Goal: Task Accomplishment & Management: Manage account settings

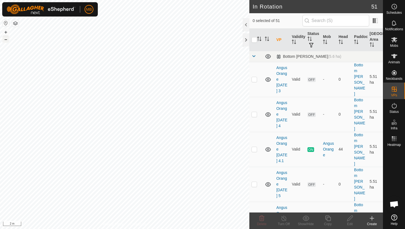
click at [6, 39] on button "–" at bounding box center [5, 39] width 7 height 7
click at [7, 40] on button "–" at bounding box center [5, 39] width 7 height 7
click at [7, 39] on button "–" at bounding box center [5, 39] width 7 height 7
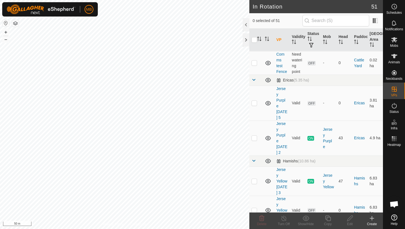
scroll to position [477, 0]
click at [253, 179] on p-checkbox at bounding box center [255, 181] width 6 height 4
checkbox input "true"
click at [328, 219] on icon at bounding box center [328, 218] width 7 height 7
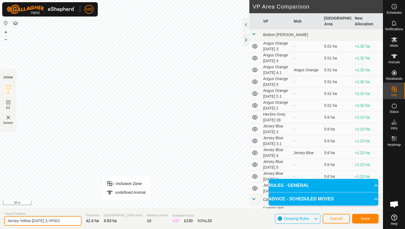
click at [65, 220] on input "Jersey Yellow [DATE] 3-VP001" at bounding box center [42, 221] width 77 height 10
type input "Jersey Yellow [DATE] 5"
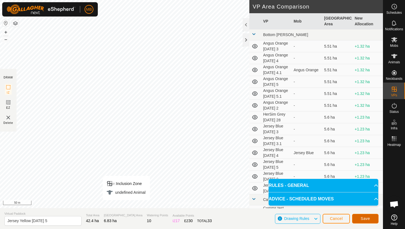
click at [371, 220] on button "Save" at bounding box center [365, 219] width 26 height 10
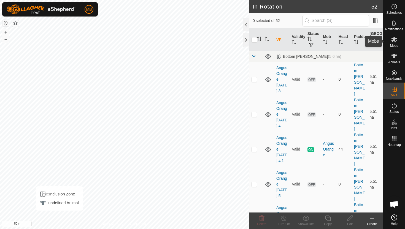
click at [394, 39] on icon at bounding box center [395, 39] width 6 height 5
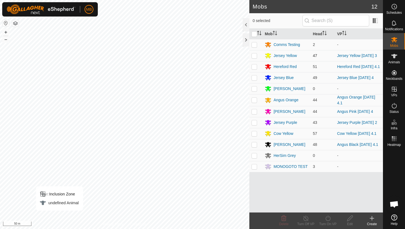
click at [254, 55] on p-checkbox at bounding box center [255, 56] width 6 height 4
checkbox input "true"
click at [328, 221] on icon at bounding box center [328, 219] width 5 height 6
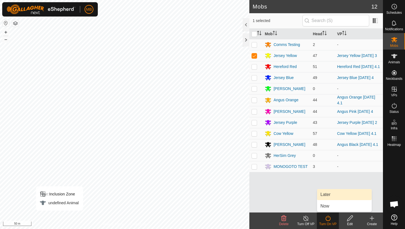
click at [332, 194] on link "Later" at bounding box center [344, 194] width 55 height 11
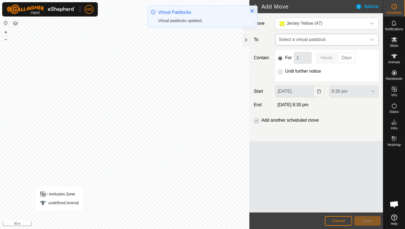
click at [368, 41] on div "dropdown trigger" at bounding box center [372, 39] width 11 height 11
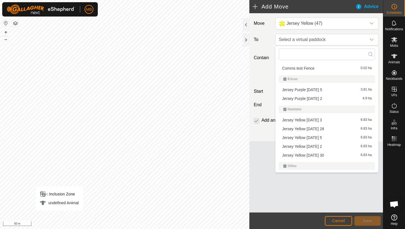
scroll to position [140, 0]
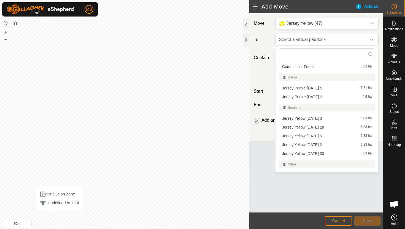
click at [320, 136] on li "Jersey Yellow [DATE] 5 6.83 ha" at bounding box center [327, 136] width 96 height 8
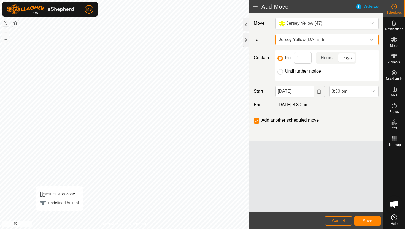
click at [284, 71] on div "Until further notice" at bounding box center [327, 71] width 99 height 7
click at [280, 71] on input "Until further notice" at bounding box center [281, 72] width 6 height 6
radio input "true"
checkbox input "false"
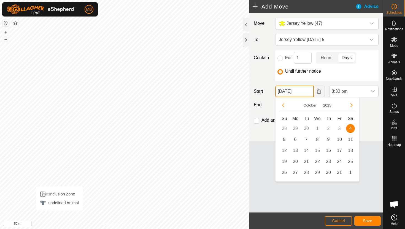
click at [305, 93] on input "[DATE]" at bounding box center [295, 92] width 38 height 12
click at [285, 140] on span "5" at bounding box center [284, 139] width 9 height 9
type input "[DATE]"
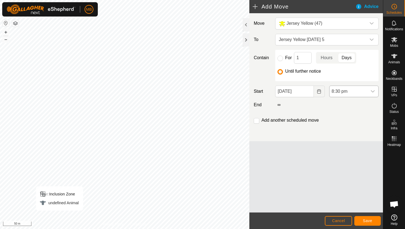
click at [370, 90] on div "dropdown trigger" at bounding box center [373, 91] width 11 height 11
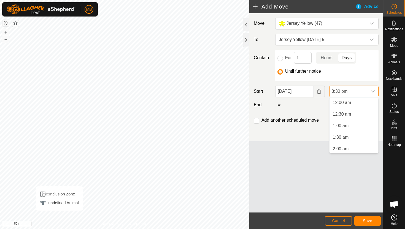
scroll to position [0, 0]
click at [363, 134] on li "4:00 am" at bounding box center [354, 132] width 49 height 11
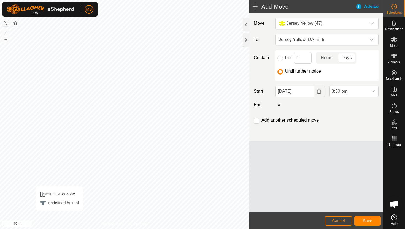
scroll to position [431, 0]
click at [369, 220] on span "Save" at bounding box center [367, 221] width 9 height 4
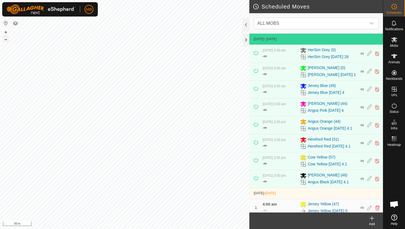
click at [5, 39] on button "–" at bounding box center [5, 39] width 7 height 7
click at [394, 40] on icon at bounding box center [395, 39] width 6 height 5
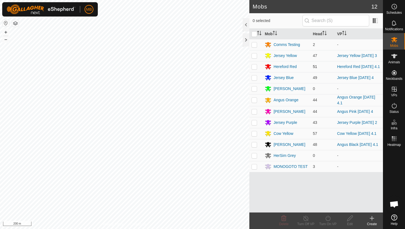
click at [254, 67] on p-checkbox at bounding box center [255, 67] width 6 height 4
checkbox input "true"
click at [328, 218] on icon at bounding box center [328, 218] width 7 height 7
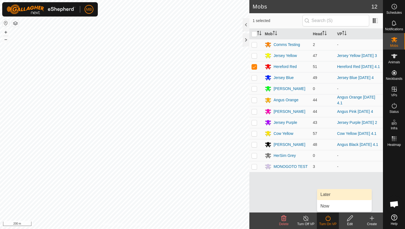
click at [328, 196] on link "Later" at bounding box center [344, 194] width 55 height 11
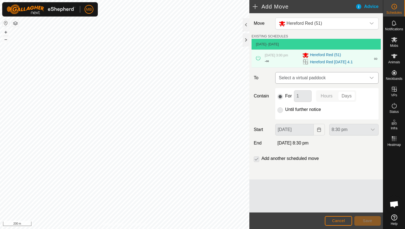
click at [371, 77] on icon "dropdown trigger" at bounding box center [372, 78] width 4 height 4
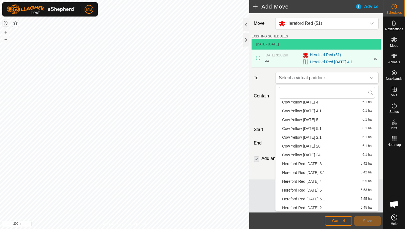
scroll to position [114, 0]
click at [315, 180] on li "Hereford Red [DATE] 5 5.53 ha" at bounding box center [327, 181] width 96 height 8
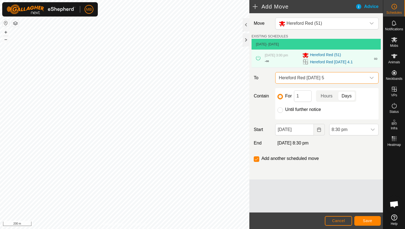
click at [288, 109] on label "Until further notice" at bounding box center [303, 110] width 36 height 4
click at [283, 109] on input "Until further notice" at bounding box center [281, 111] width 6 height 6
radio input "true"
checkbox input "false"
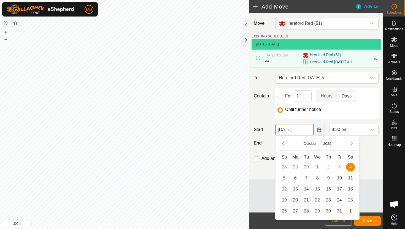
click at [306, 129] on input "[DATE]" at bounding box center [295, 130] width 38 height 12
click at [285, 178] on span "5" at bounding box center [284, 178] width 9 height 9
type input "[DATE]"
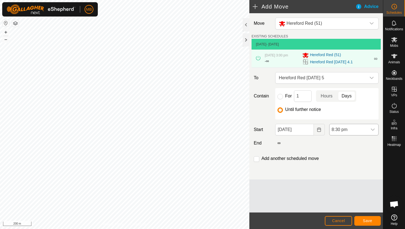
click at [362, 130] on span "8:30 pm" at bounding box center [349, 129] width 38 height 11
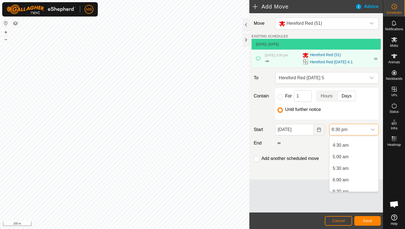
scroll to position [103, 0]
click at [351, 167] on li "5:30 am" at bounding box center [354, 167] width 49 height 11
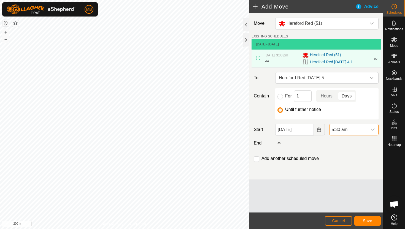
scroll to position [431, 0]
click at [256, 161] on input "checkbox" at bounding box center [257, 160] width 6 height 6
checkbox input "true"
click at [366, 221] on span "Save" at bounding box center [367, 221] width 9 height 4
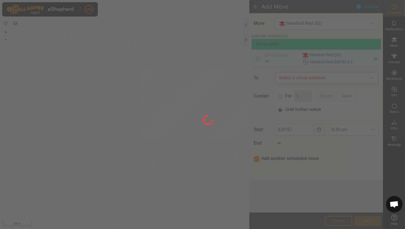
type input "[DATE]"
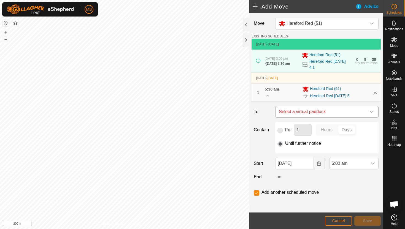
click at [372, 111] on icon "dropdown trigger" at bounding box center [372, 112] width 4 height 4
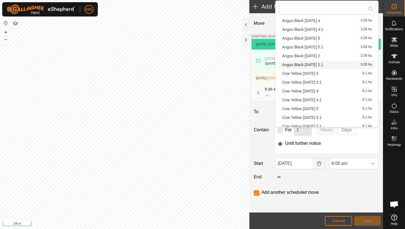
scroll to position [114, 0]
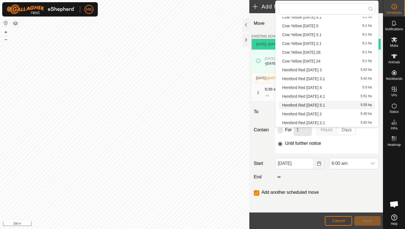
click at [327, 105] on li "Hereford Red [DATE] 5.1 5.55 ha" at bounding box center [327, 105] width 96 height 8
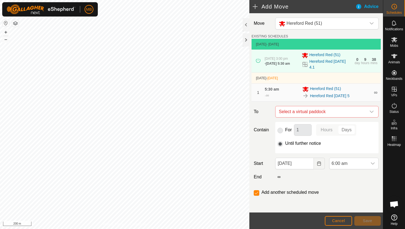
checkbox input "false"
click at [359, 162] on span "6:00 am" at bounding box center [349, 163] width 38 height 11
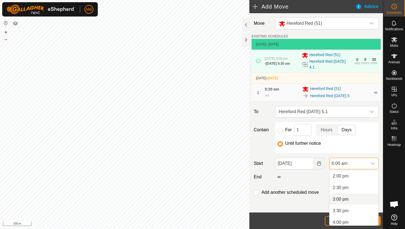
click at [354, 201] on li "3:00 pm" at bounding box center [354, 199] width 49 height 11
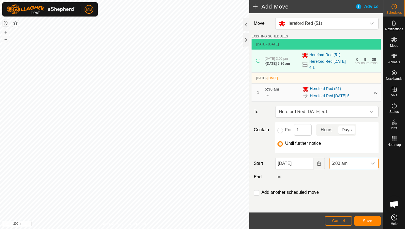
scroll to position [139, 0]
click at [366, 221] on span "Save" at bounding box center [367, 221] width 9 height 4
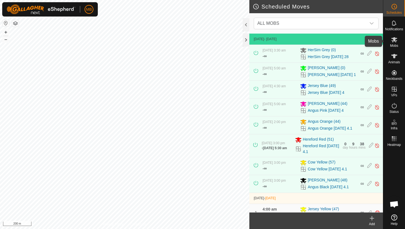
click at [394, 42] on icon at bounding box center [394, 39] width 7 height 7
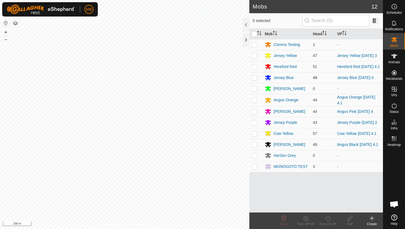
click at [254, 79] on p-checkbox at bounding box center [255, 78] width 6 height 4
checkbox input "true"
click at [328, 217] on icon at bounding box center [328, 218] width 7 height 7
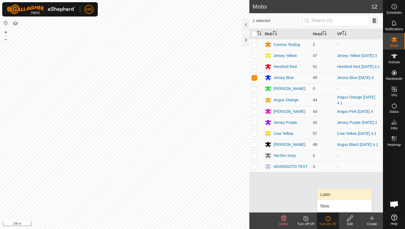
click at [329, 195] on link "Later" at bounding box center [344, 194] width 55 height 11
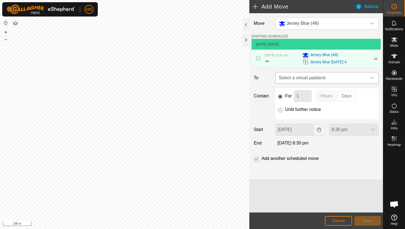
click at [371, 78] on icon "dropdown trigger" at bounding box center [372, 78] width 4 height 4
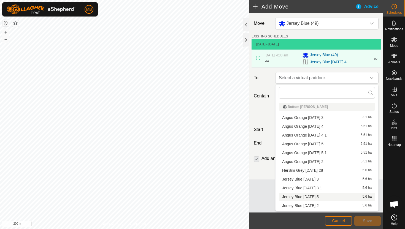
click at [313, 196] on li "Jersey Blue [DATE] 5 5.6 ha" at bounding box center [327, 197] width 96 height 8
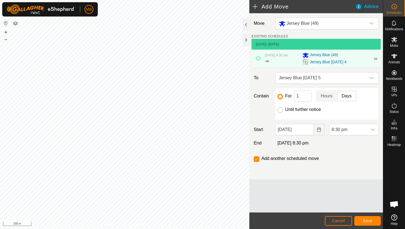
click at [280, 111] on input "Until further notice" at bounding box center [281, 111] width 6 height 6
radio input "true"
checkbox input "false"
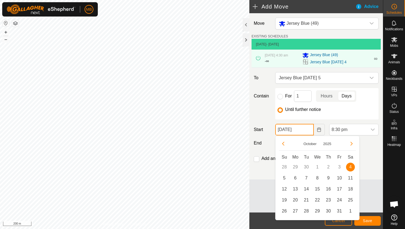
click at [305, 132] on input "[DATE]" at bounding box center [295, 130] width 38 height 12
click at [284, 179] on span "5" at bounding box center [284, 178] width 9 height 9
type input "[DATE]"
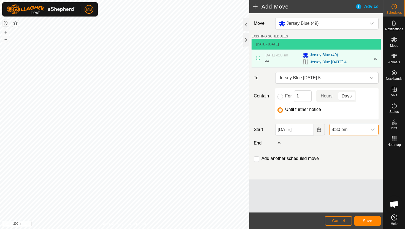
click at [365, 128] on span "8:30 pm" at bounding box center [349, 129] width 38 height 11
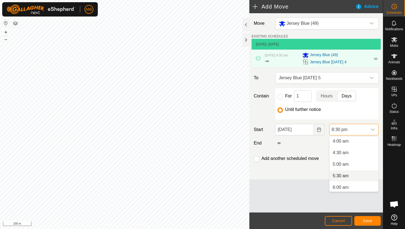
scroll to position [93, 0]
click at [362, 154] on li "4:30 am" at bounding box center [354, 153] width 49 height 11
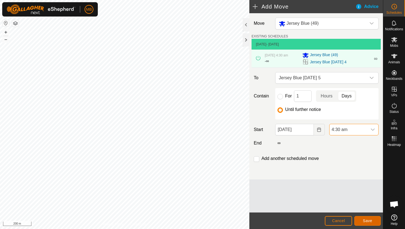
click at [370, 219] on span "Save" at bounding box center [367, 221] width 9 height 4
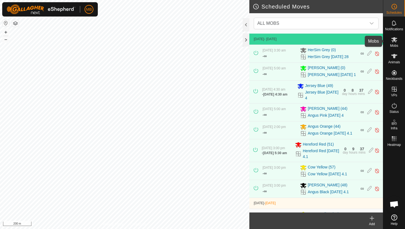
click at [395, 41] on icon at bounding box center [394, 39] width 7 height 7
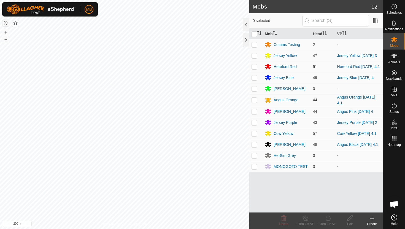
click at [255, 100] on p-checkbox at bounding box center [255, 100] width 6 height 4
checkbox input "true"
click at [328, 219] on icon at bounding box center [328, 218] width 7 height 7
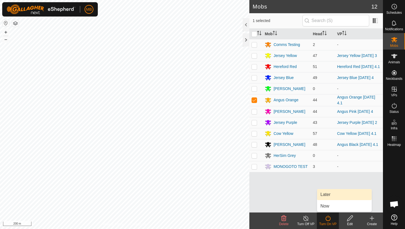
click at [331, 197] on link "Later" at bounding box center [344, 194] width 55 height 11
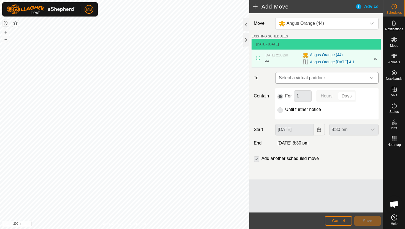
click at [371, 79] on icon "dropdown trigger" at bounding box center [372, 78] width 4 height 4
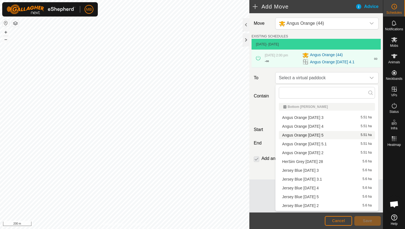
click at [317, 134] on li "Angus Orange [DATE] 5 5.51 ha" at bounding box center [327, 135] width 96 height 8
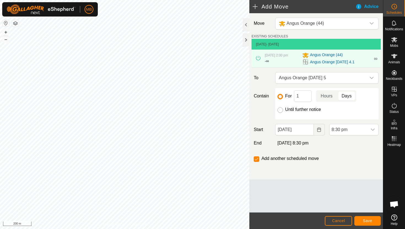
click at [281, 108] on input "Until further notice" at bounding box center [281, 111] width 6 height 6
radio input "true"
checkbox input "false"
click at [311, 130] on input "[DATE]" at bounding box center [295, 130] width 38 height 12
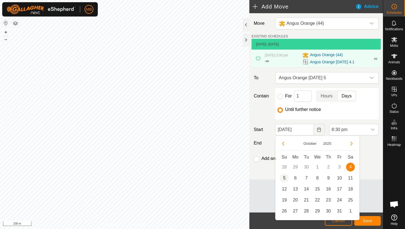
click at [284, 177] on span "5" at bounding box center [284, 178] width 9 height 9
type input "[DATE]"
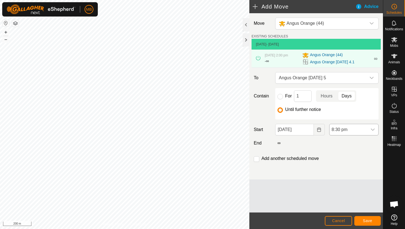
click at [360, 132] on span "8:30 pm" at bounding box center [349, 129] width 38 height 11
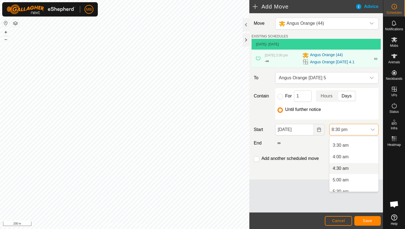
click at [353, 169] on li "4:30 am" at bounding box center [354, 168] width 49 height 11
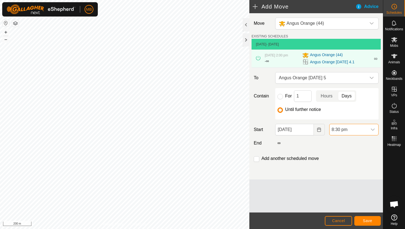
scroll to position [431, 0]
click at [366, 221] on span "Save" at bounding box center [367, 221] width 9 height 4
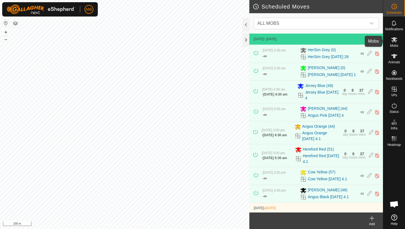
click at [394, 40] on icon at bounding box center [395, 39] width 6 height 5
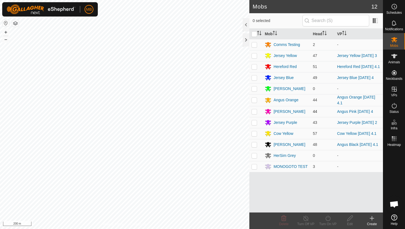
click at [254, 113] on p-checkbox at bounding box center [255, 111] width 6 height 4
checkbox input "true"
click at [327, 220] on icon at bounding box center [328, 218] width 7 height 7
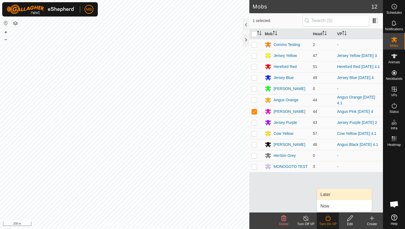
click at [331, 196] on link "Later" at bounding box center [344, 194] width 55 height 11
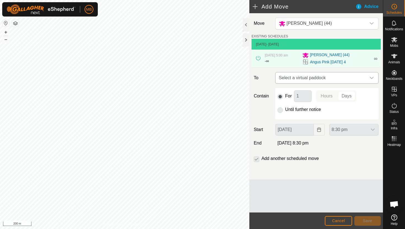
click at [372, 77] on icon "dropdown trigger" at bounding box center [372, 78] width 4 height 4
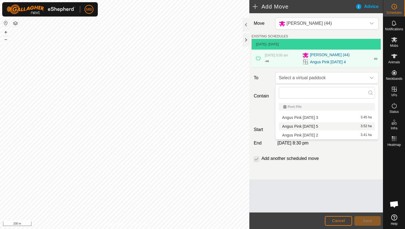
click at [317, 128] on li "Angus Pink [DATE] 5 3.52 ha" at bounding box center [327, 126] width 96 height 8
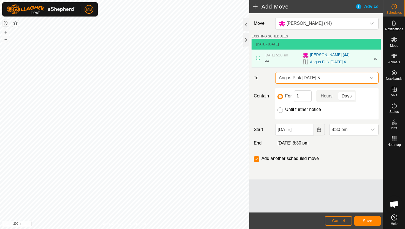
click at [282, 112] on input "Until further notice" at bounding box center [281, 111] width 6 height 6
radio input "true"
checkbox input "false"
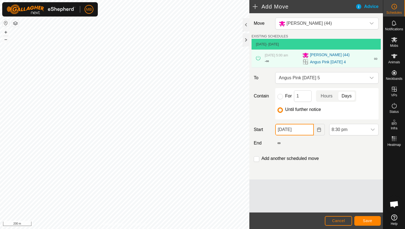
click at [308, 130] on input "[DATE]" at bounding box center [295, 130] width 38 height 12
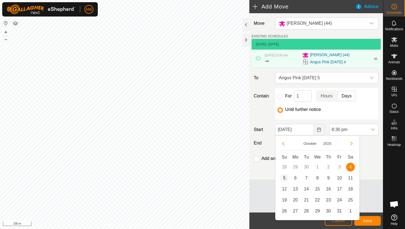
click at [282, 178] on span "5" at bounding box center [284, 178] width 9 height 9
type input "[DATE]"
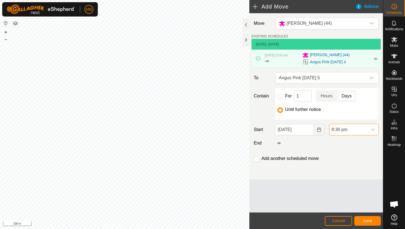
click at [364, 130] on span "8:30 pm" at bounding box center [349, 129] width 38 height 11
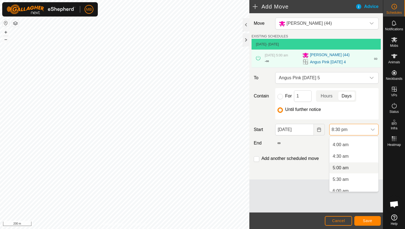
click at [356, 169] on li "5:00 am" at bounding box center [354, 168] width 49 height 11
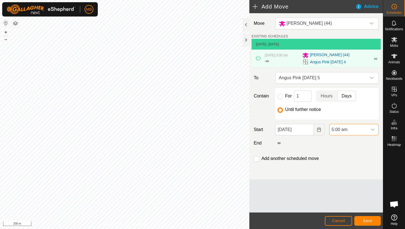
scroll to position [431, 0]
click at [369, 220] on span "Save" at bounding box center [367, 221] width 9 height 4
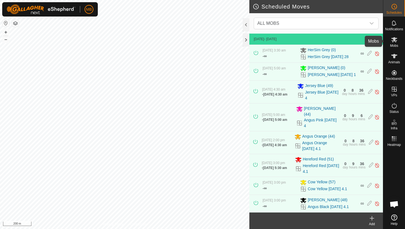
click at [395, 40] on icon at bounding box center [394, 39] width 7 height 7
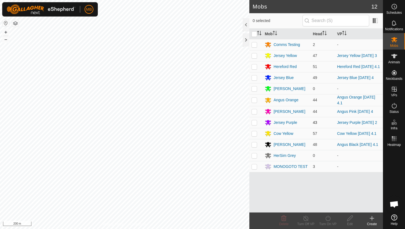
click at [254, 123] on p-checkbox at bounding box center [255, 123] width 6 height 4
checkbox input "true"
click at [328, 219] on icon at bounding box center [328, 218] width 7 height 7
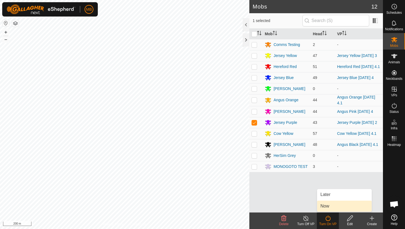
click at [329, 209] on link "Now" at bounding box center [344, 206] width 55 height 11
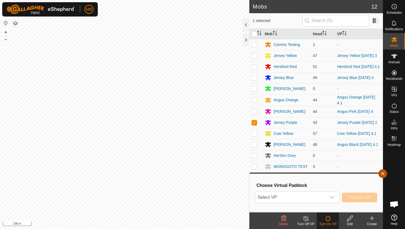
click at [387, 174] on button "button" at bounding box center [383, 174] width 9 height 9
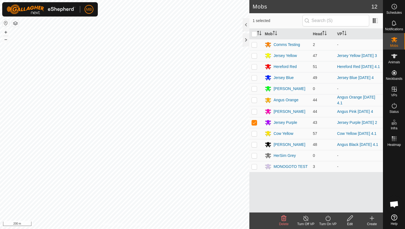
click at [330, 216] on icon at bounding box center [328, 218] width 7 height 7
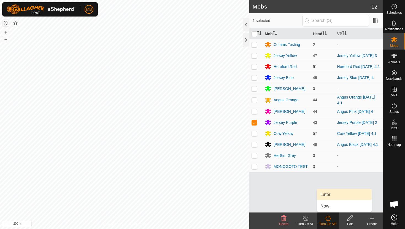
click at [333, 196] on link "Later" at bounding box center [344, 194] width 55 height 11
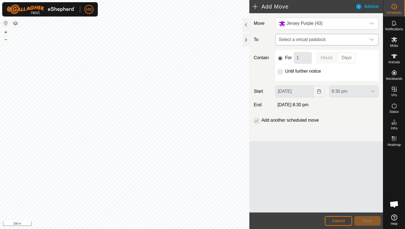
click at [360, 40] on span "Select a virtual paddock" at bounding box center [322, 39] width 90 height 11
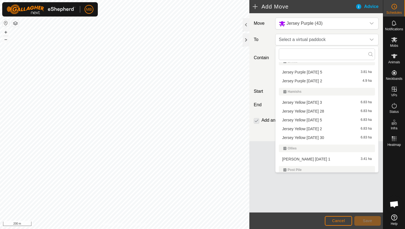
scroll to position [157, 0]
click at [320, 69] on li "Jersey Purple [DATE] 5 3.81 ha" at bounding box center [327, 71] width 96 height 8
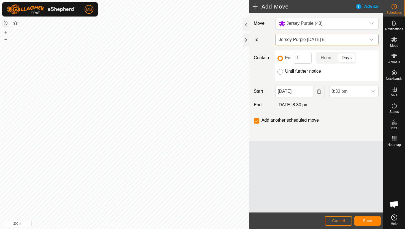
click at [280, 72] on input "Until further notice" at bounding box center [281, 72] width 6 height 6
radio input "true"
checkbox input "false"
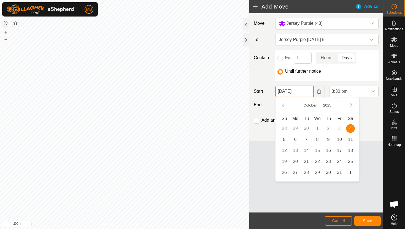
click at [308, 93] on input "[DATE]" at bounding box center [295, 92] width 38 height 12
click at [285, 140] on span "5" at bounding box center [284, 139] width 9 height 9
type input "[DATE]"
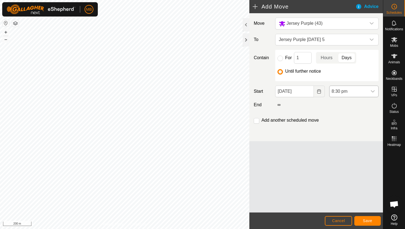
click at [359, 91] on span "8:30 pm" at bounding box center [349, 91] width 38 height 11
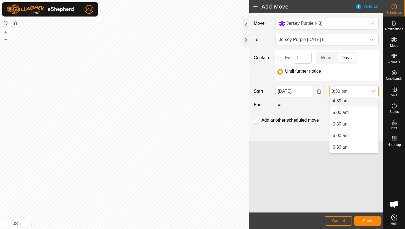
scroll to position [104, 0]
click at [357, 115] on li "5:00 am" at bounding box center [354, 115] width 49 height 11
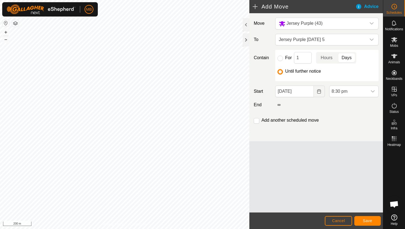
scroll to position [431, 0]
click at [366, 221] on span "Save" at bounding box center [367, 221] width 9 height 4
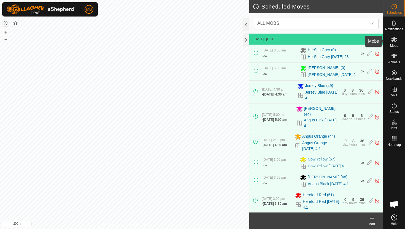
click at [395, 38] on icon at bounding box center [395, 39] width 6 height 5
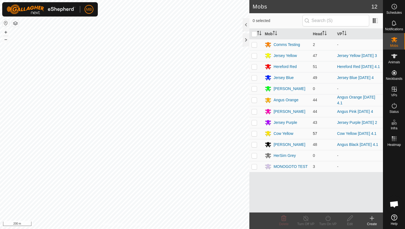
click at [253, 135] on p-checkbox at bounding box center [255, 134] width 6 height 4
checkbox input "true"
click at [328, 220] on icon at bounding box center [328, 218] width 7 height 7
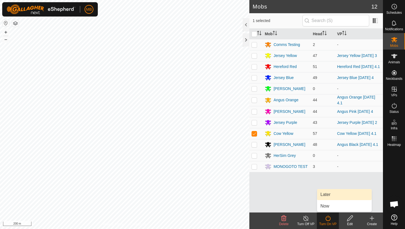
click at [331, 194] on link "Later" at bounding box center [344, 194] width 55 height 11
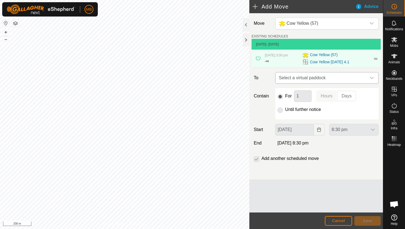
click at [369, 80] on div "dropdown trigger" at bounding box center [372, 78] width 11 height 11
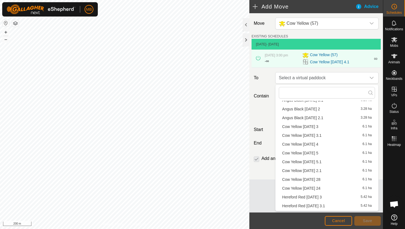
scroll to position [63, 0]
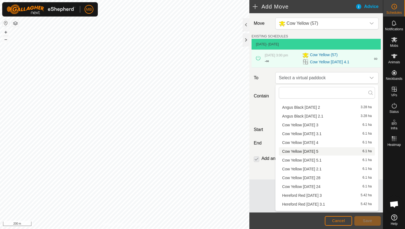
click at [314, 152] on li "Cow Yellow [DATE] 5 6.1 ha" at bounding box center [327, 152] width 96 height 8
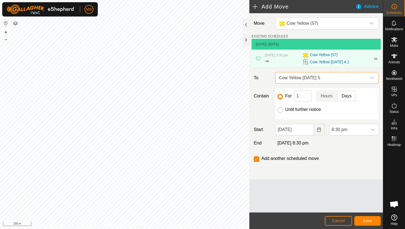
click at [282, 111] on input "Until further notice" at bounding box center [281, 111] width 6 height 6
radio input "true"
checkbox input "false"
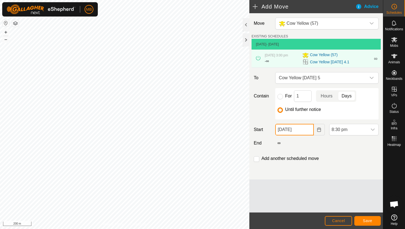
click at [307, 130] on input "[DATE]" at bounding box center [295, 130] width 38 height 12
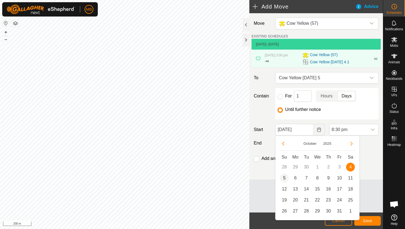
click at [285, 179] on span "5" at bounding box center [284, 178] width 9 height 9
type input "[DATE]"
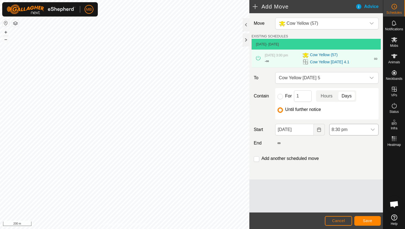
click at [357, 131] on span "8:30 pm" at bounding box center [349, 129] width 38 height 11
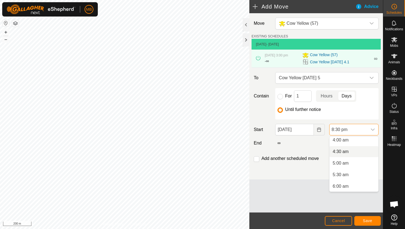
scroll to position [94, 0]
click at [354, 174] on li "5:30 am" at bounding box center [354, 175] width 49 height 11
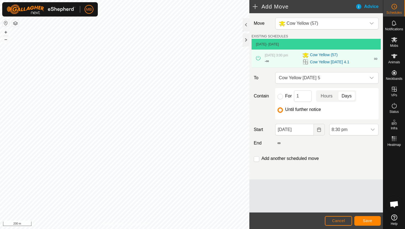
scroll to position [431, 0]
click at [258, 159] on input "checkbox" at bounding box center [257, 160] width 6 height 6
checkbox input "true"
click at [364, 220] on span "Save" at bounding box center [367, 221] width 9 height 4
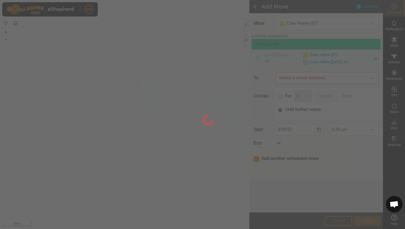
type input "[DATE]"
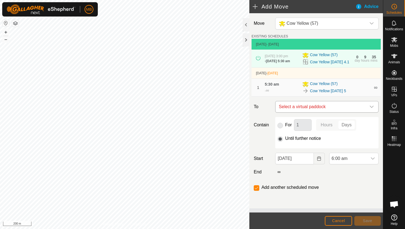
click at [372, 109] on icon "dropdown trigger" at bounding box center [372, 107] width 4 height 4
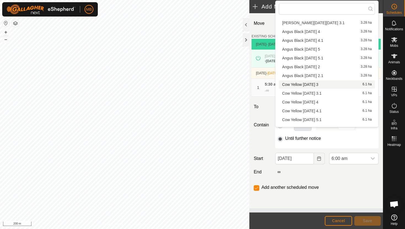
scroll to position [22, 0]
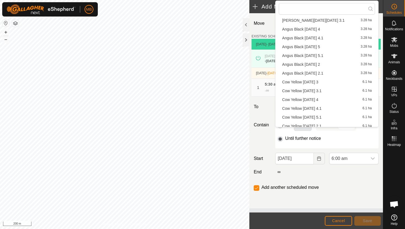
click at [332, 116] on li "Cow Yellow [DATE] 5.1 6.1 ha" at bounding box center [327, 117] width 96 height 8
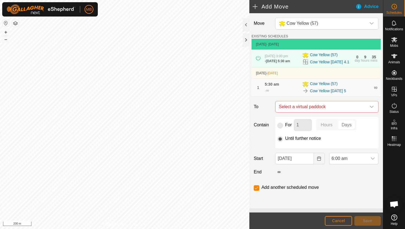
checkbox input "false"
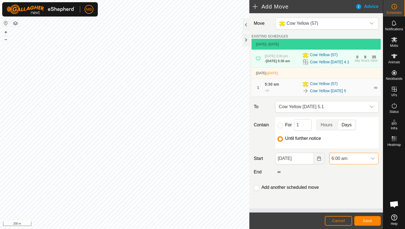
click at [355, 164] on span "6:00 am" at bounding box center [349, 158] width 38 height 11
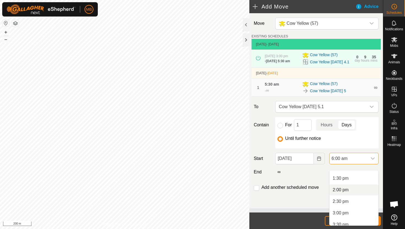
scroll to position [323, 0]
click at [349, 201] on li "3:00 pm" at bounding box center [354, 201] width 49 height 11
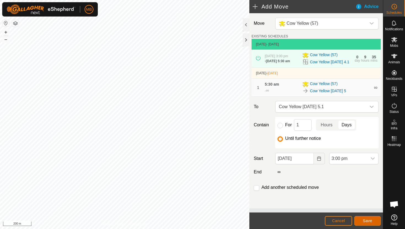
click at [365, 222] on span "Save" at bounding box center [367, 221] width 9 height 4
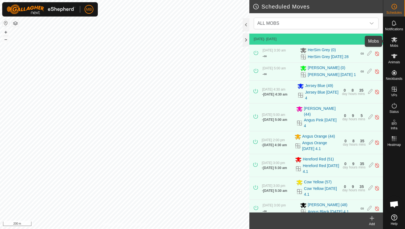
click at [394, 39] on icon at bounding box center [395, 39] width 6 height 5
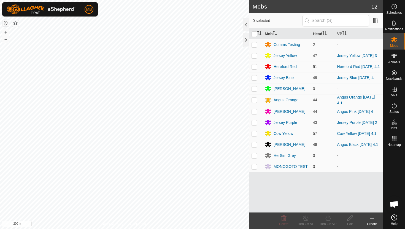
click at [255, 147] on p-checkbox at bounding box center [255, 145] width 6 height 4
checkbox input "true"
click at [330, 217] on icon at bounding box center [328, 218] width 7 height 7
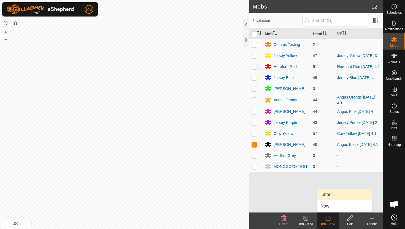
click at [333, 194] on link "Later" at bounding box center [344, 194] width 55 height 11
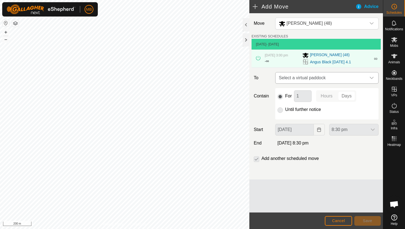
click at [370, 78] on icon "dropdown trigger" at bounding box center [372, 78] width 4 height 4
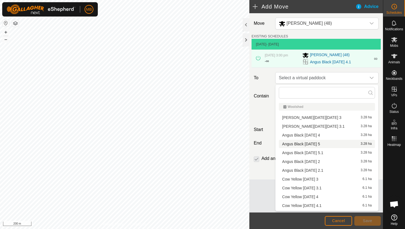
click at [325, 144] on li "Angus Black [DATE] 5 3.28 ha" at bounding box center [327, 144] width 96 height 8
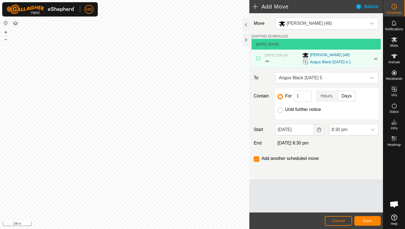
click at [280, 110] on input "Until further notice" at bounding box center [281, 111] width 6 height 6
radio input "true"
checkbox input "false"
click at [311, 129] on input "[DATE]" at bounding box center [295, 130] width 38 height 12
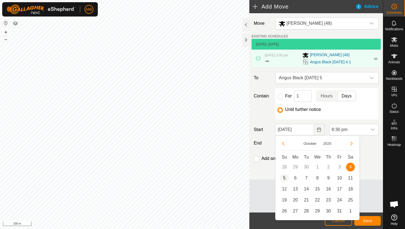
click at [284, 180] on span "5" at bounding box center [284, 178] width 9 height 9
type input "[DATE]"
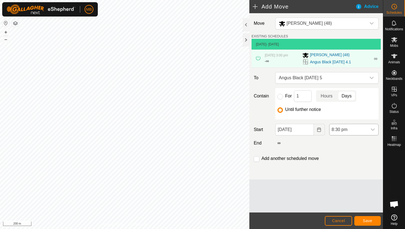
click at [352, 129] on span "8:30 pm" at bounding box center [349, 129] width 38 height 11
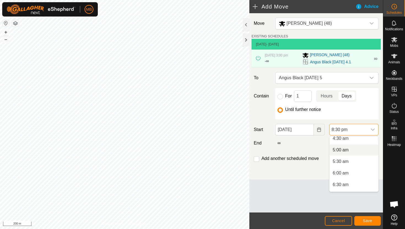
click at [356, 149] on li "5:00 am" at bounding box center [354, 150] width 49 height 11
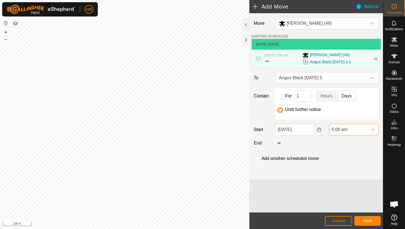
scroll to position [431, 0]
click at [257, 159] on input "checkbox" at bounding box center [257, 160] width 6 height 6
checkbox input "true"
click at [371, 218] on button "Save" at bounding box center [368, 221] width 26 height 10
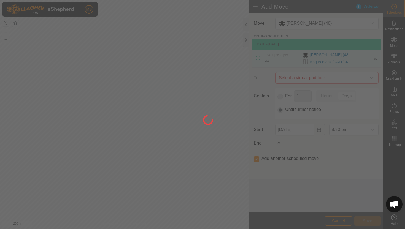
type input "[DATE]"
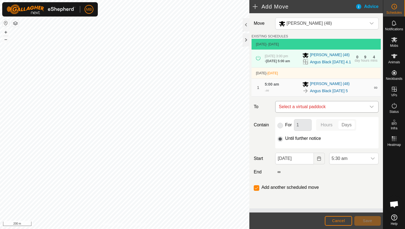
click at [371, 109] on icon "dropdown trigger" at bounding box center [372, 107] width 4 height 4
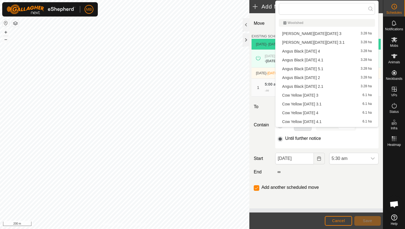
click at [323, 69] on li "Angus Black [DATE] 5.1 3.28 ha" at bounding box center [327, 69] width 96 height 8
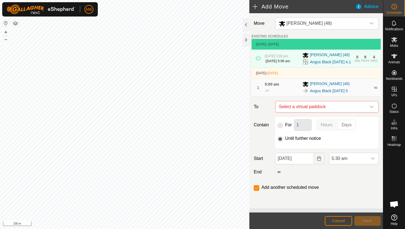
checkbox input "false"
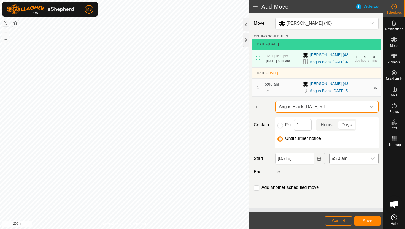
click at [354, 164] on span "5:30 am" at bounding box center [349, 158] width 38 height 11
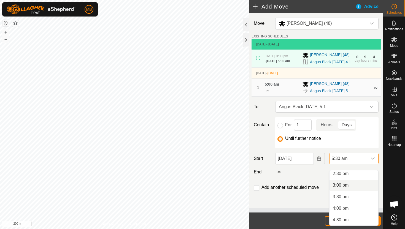
click at [357, 186] on li "3:00 pm" at bounding box center [354, 185] width 49 height 11
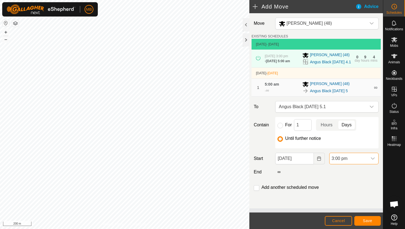
scroll to position [127, 0]
click at [365, 219] on span "Save" at bounding box center [367, 221] width 9 height 4
